Goal: Task Accomplishment & Management: Manage account settings

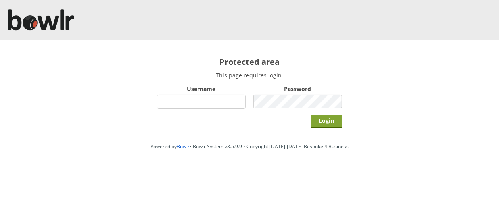
type input "hornseaindoorbowlsclub"
click at [325, 120] on input "Login" at bounding box center [326, 121] width 31 height 13
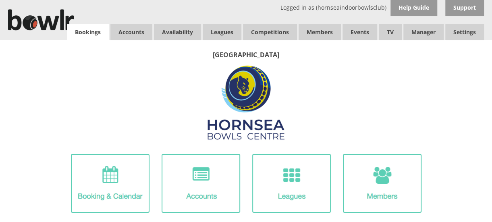
click at [83, 36] on link "Bookings" at bounding box center [88, 32] width 42 height 16
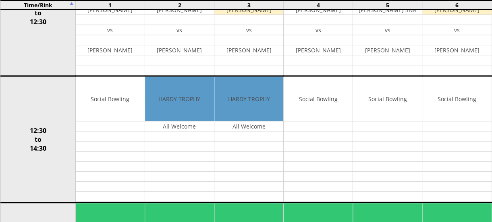
scroll to position [294, 0]
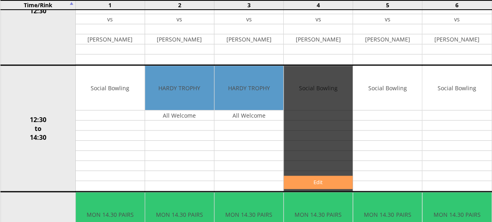
click at [334, 180] on link "Edit" at bounding box center [318, 182] width 69 height 13
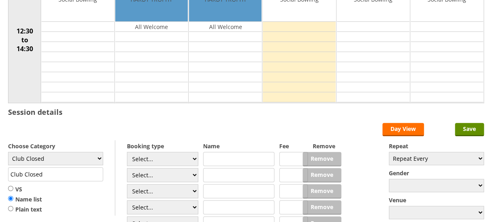
scroll to position [160, 0]
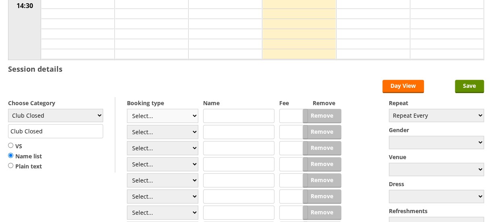
click at [194, 114] on select "Select... Club Competition (Member) Club Competition (Visitor) National (Member…" at bounding box center [162, 116] width 71 height 14
select select "0_50"
click at [127, 109] on select "Select... Club Competition (Member) Club Competition (Visitor) National (Member…" at bounding box center [162, 116] width 71 height 14
type input "8.0000"
click at [216, 114] on input "text" at bounding box center [238, 116] width 71 height 14
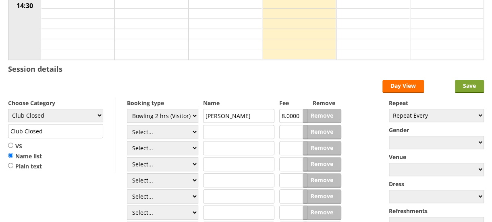
type input "Hannah Watson"
click at [463, 87] on input "Save" at bounding box center [469, 86] width 29 height 13
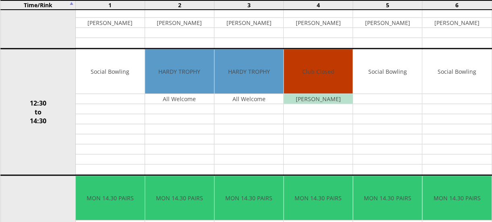
scroll to position [279, 0]
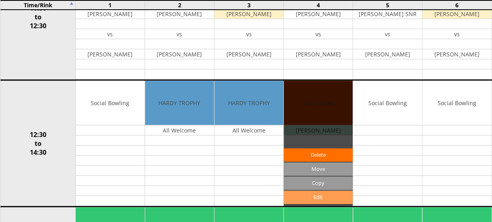
click at [318, 191] on link "Edit" at bounding box center [318, 197] width 69 height 13
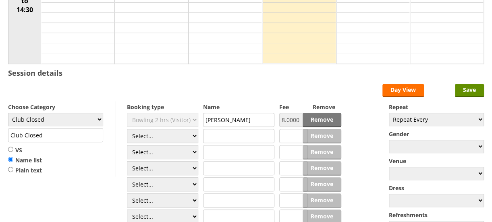
scroll to position [158, 0]
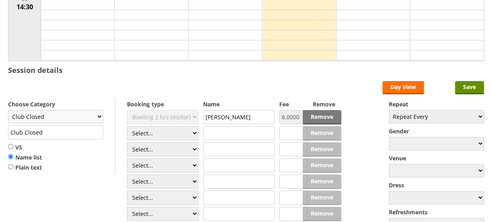
click at [98, 114] on select "Club Closed Singles League Triples League Pairs League Friendly Social Bowling …" at bounding box center [55, 116] width 95 height 13
select select "132"
click at [8, 110] on select "Club Closed Singles League Triples League Pairs League Friendly Social Bowling …" at bounding box center [55, 116] width 95 height 13
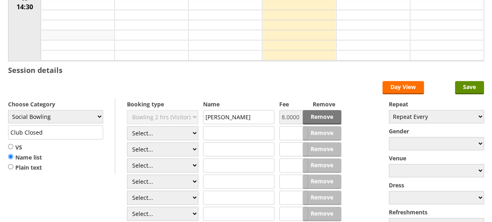
type input "Social Bowling"
click at [469, 82] on input "Save" at bounding box center [469, 87] width 29 height 13
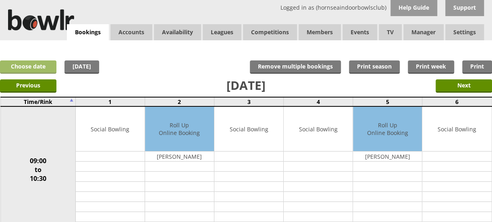
click at [29, 67] on link "Choose date" at bounding box center [28, 66] width 56 height 13
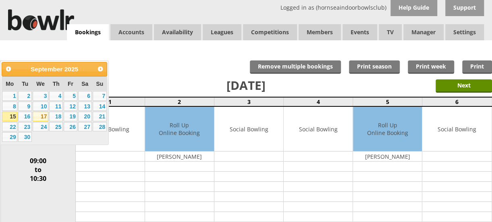
click at [42, 117] on link "17" at bounding box center [41, 117] width 16 height 10
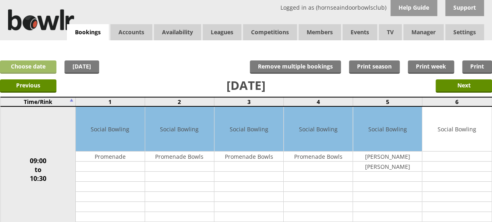
click at [37, 69] on link "Choose date" at bounding box center [28, 66] width 56 height 13
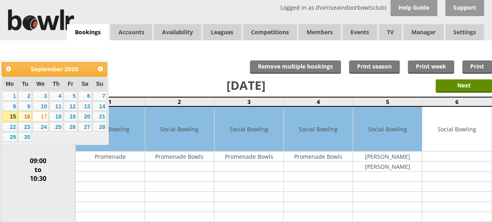
click at [25, 117] on link "16" at bounding box center [25, 117] width 14 height 10
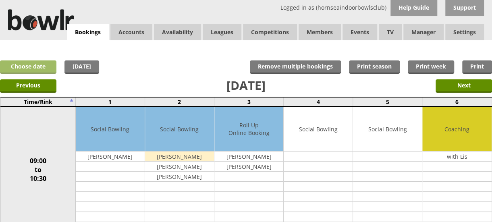
click at [29, 65] on link "Choose date" at bounding box center [28, 66] width 56 height 13
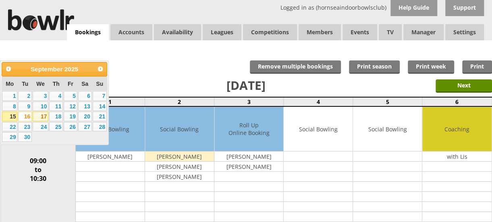
click at [40, 115] on link "17" at bounding box center [41, 117] width 16 height 10
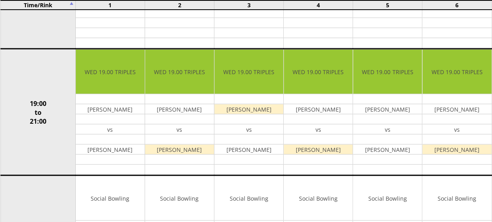
scroll to position [692, 0]
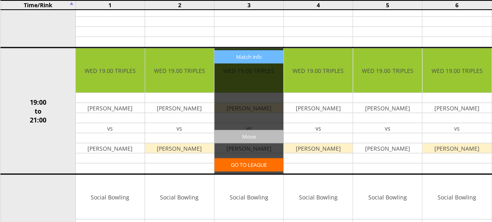
click at [251, 130] on input "Move" at bounding box center [249, 136] width 69 height 13
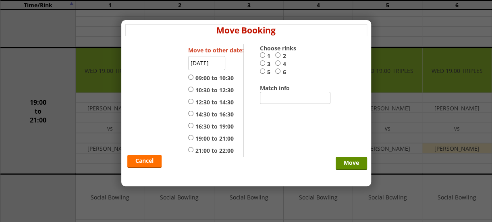
click at [262, 62] on input "3" at bounding box center [262, 63] width 5 height 6
radio input "true"
click at [190, 137] on input "19:00 to 21:00" at bounding box center [190, 138] width 5 height 6
radio input "true"
click at [206, 65] on input "17-09-2025" at bounding box center [206, 63] width 37 height 14
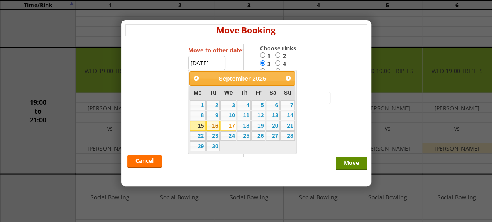
click at [212, 124] on link "16" at bounding box center [213, 126] width 14 height 10
type input "[DATE]"
radio input "false"
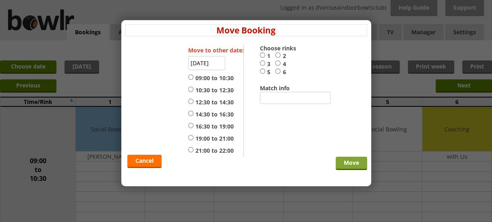
click at [341, 164] on input "Move" at bounding box center [351, 163] width 31 height 13
click at [190, 137] on input "19:00 to 21:00" at bounding box center [190, 138] width 5 height 6
radio input "true"
click at [262, 64] on input "3" at bounding box center [262, 63] width 5 height 6
radio input "true"
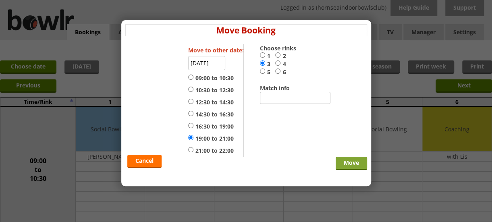
click at [344, 160] on input "Move" at bounding box center [351, 163] width 31 height 13
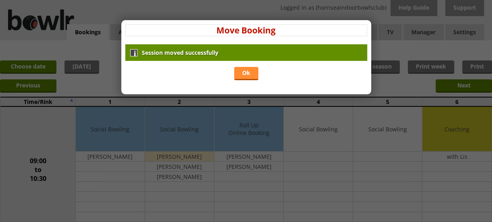
click at [245, 68] on link "Ok" at bounding box center [246, 73] width 24 height 13
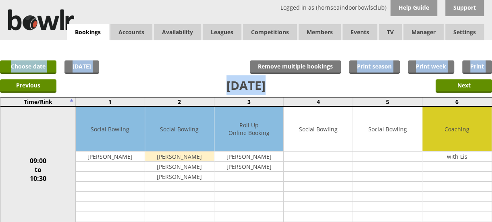
drag, startPoint x: 492, startPoint y: 43, endPoint x: 493, endPoint y: 91, distance: 47.6
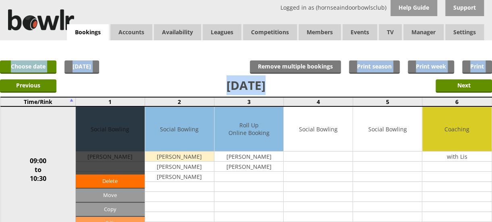
click at [117, 219] on link "Edit" at bounding box center [110, 223] width 69 height 13
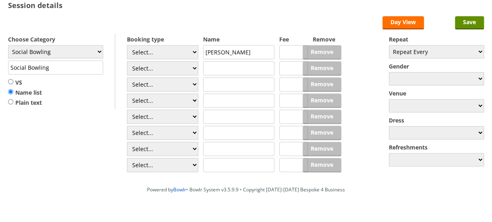
scroll to position [225, 0]
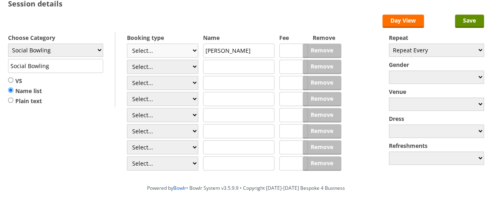
click at [195, 50] on select "Select... Club Competition (Member) Club Competition (Visitor) National (Member…" at bounding box center [162, 51] width 71 height 14
click at [243, 17] on form "Save Day View Choose Category Club Closed Singles League Triples League Pairs L…" at bounding box center [246, 94] width 476 height 158
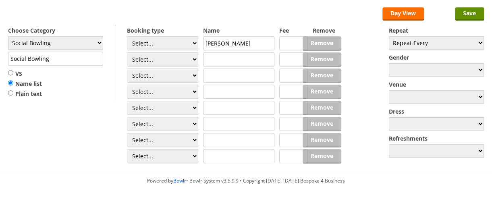
scroll to position [238, 0]
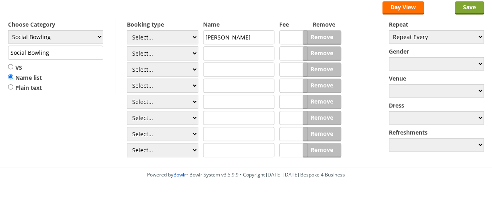
click at [466, 11] on input "Save" at bounding box center [469, 7] width 29 height 13
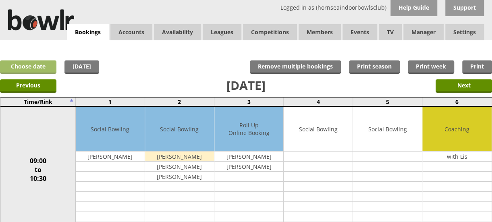
click at [31, 66] on link "Choose date" at bounding box center [28, 66] width 56 height 13
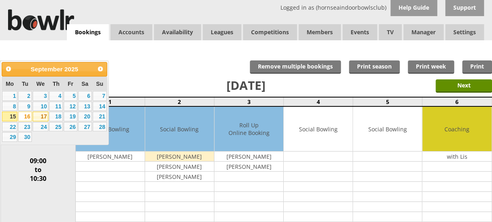
click at [41, 117] on link "17" at bounding box center [41, 117] width 16 height 10
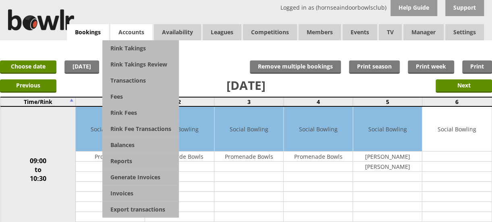
click at [131, 37] on span "Accounts" at bounding box center [131, 32] width 42 height 16
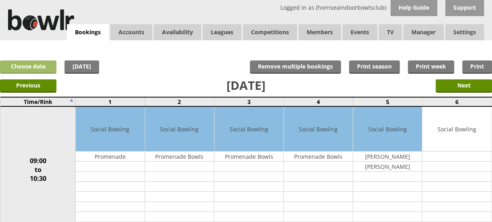
click at [40, 65] on link "Choose date" at bounding box center [28, 66] width 56 height 13
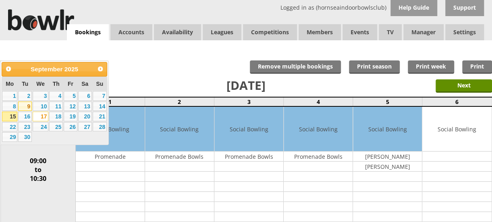
click at [26, 104] on link "9" at bounding box center [25, 107] width 14 height 10
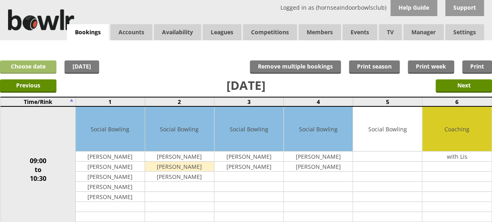
click at [29, 63] on link "Choose date" at bounding box center [28, 66] width 56 height 13
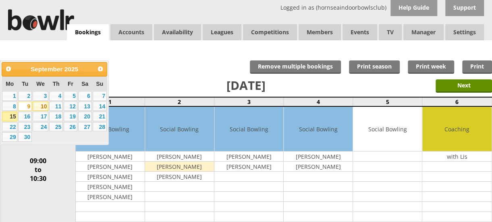
click at [41, 104] on link "10" at bounding box center [41, 107] width 16 height 10
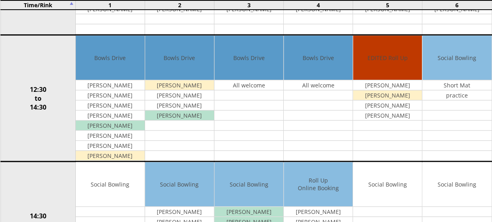
scroll to position [329, 0]
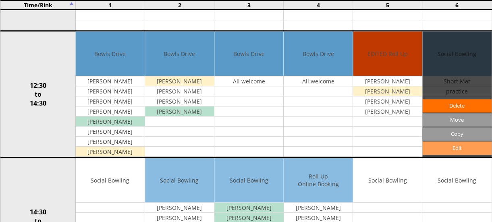
click at [447, 145] on link "Edit" at bounding box center [457, 148] width 69 height 13
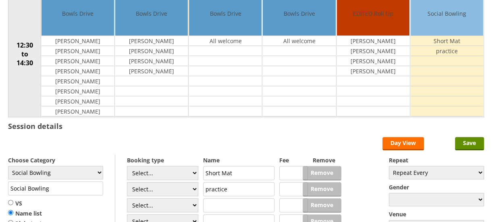
scroll to position [110, 0]
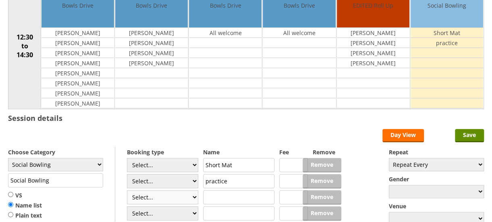
click at [193, 194] on select "Select... Club Competition (Member) Club Competition (Visitor) National (Member…" at bounding box center [162, 197] width 71 height 14
select select "1_50"
click at [127, 190] on select "Select... Club Competition (Member) Club Competition (Visitor) National (Member…" at bounding box center [162, 197] width 71 height 14
type input "5.0000"
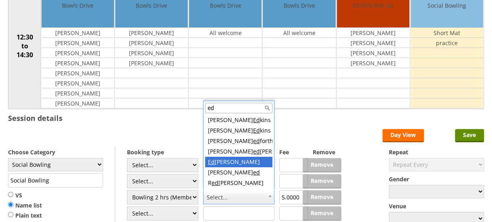
type input "ed"
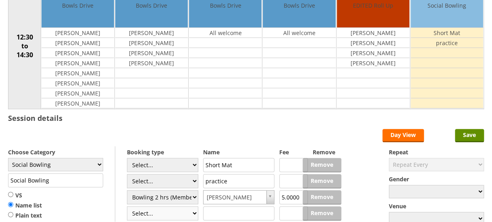
click at [192, 211] on select "Select... Club Competition (Member) Club Competition (Visitor) National (Member…" at bounding box center [162, 213] width 71 height 14
select select "1_50"
click at [127, 206] on select "Select... Club Competition (Member) Club Competition (Visitor) National (Member…" at bounding box center [162, 213] width 71 height 14
type input "5.0000"
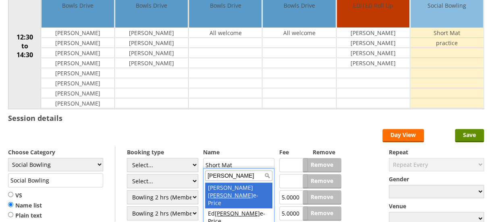
type input "kyl"
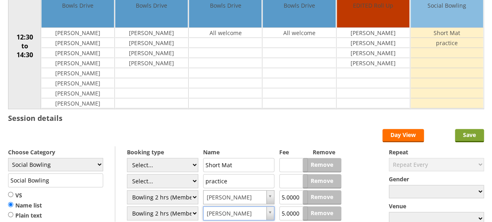
click at [476, 135] on input "Save" at bounding box center [469, 135] width 29 height 13
